Goal: Transaction & Acquisition: Book appointment/travel/reservation

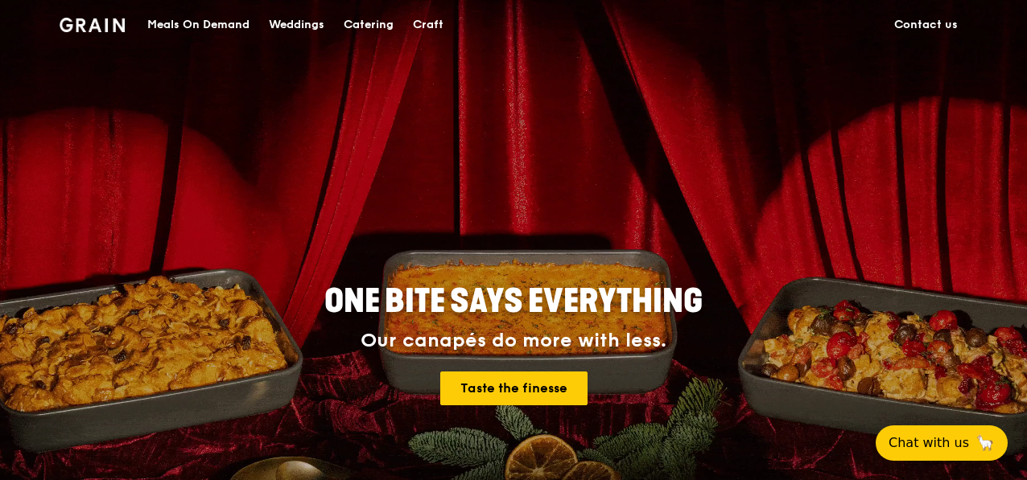
click at [378, 26] on div "Catering" at bounding box center [369, 25] width 50 height 48
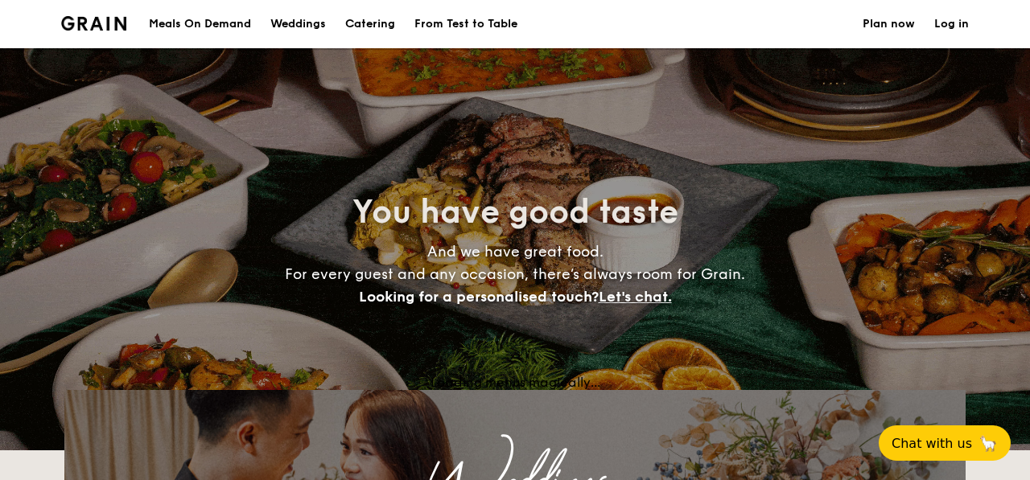
select select
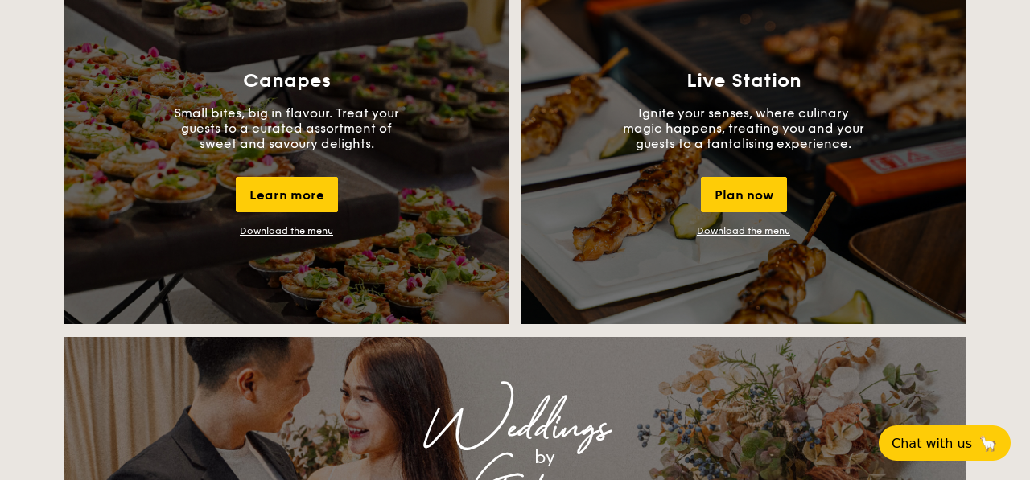
scroll to position [1468, 0]
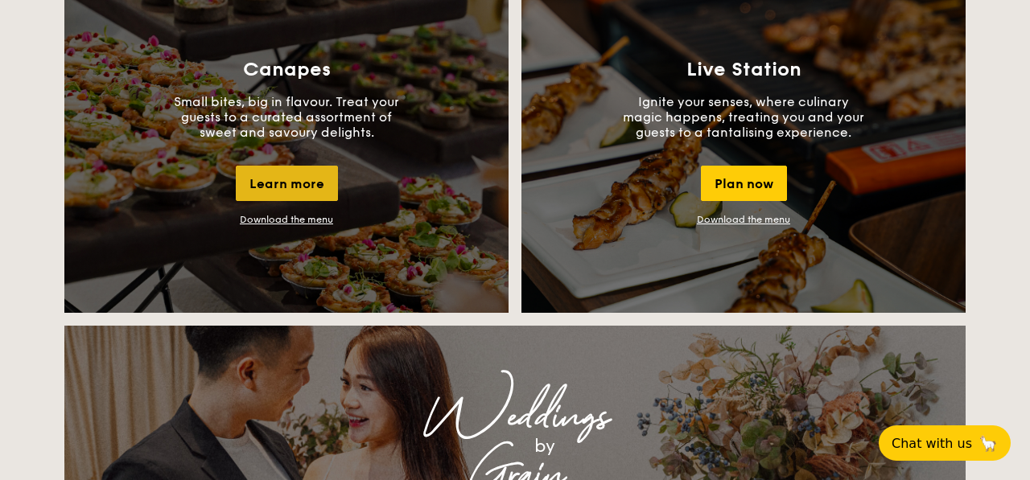
click at [290, 179] on div "Learn more" at bounding box center [287, 183] width 102 height 35
